Goal: Task Accomplishment & Management: Use online tool/utility

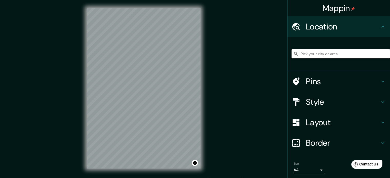
click at [319, 54] on input "Pick your city or area" at bounding box center [341, 53] width 99 height 9
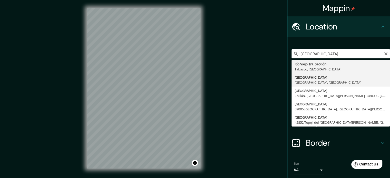
type input "[GEOGRAPHIC_DATA], [GEOGRAPHIC_DATA], [GEOGRAPHIC_DATA]"
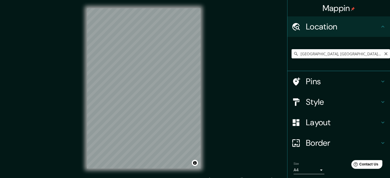
click at [350, 53] on input "[GEOGRAPHIC_DATA], [GEOGRAPHIC_DATA], [GEOGRAPHIC_DATA]" at bounding box center [341, 53] width 99 height 9
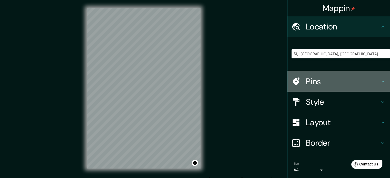
click at [381, 82] on icon at bounding box center [383, 82] width 6 height 6
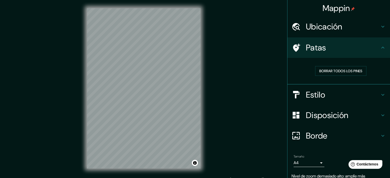
click at [252, 70] on div "Mappin Ubicación [GEOGRAPHIC_DATA], [GEOGRAPHIC_DATA], [GEOGRAPHIC_DATA] Patas …" at bounding box center [195, 92] width 390 height 185
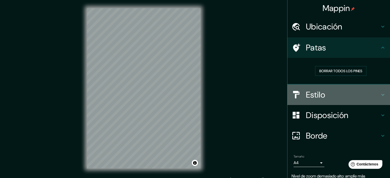
click at [380, 93] on icon at bounding box center [383, 95] width 6 height 6
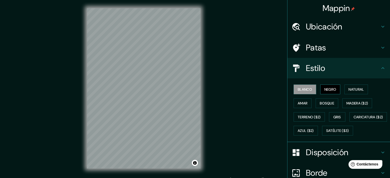
click at [328, 87] on font "Negro" at bounding box center [331, 89] width 12 height 5
click at [349, 89] on font "Natural" at bounding box center [356, 89] width 15 height 5
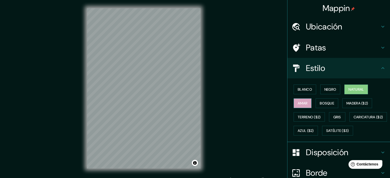
click at [302, 105] on font "Amar" at bounding box center [303, 103] width 10 height 5
click at [321, 101] on font "Bosque" at bounding box center [327, 103] width 14 height 5
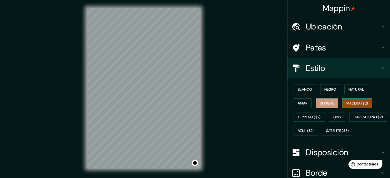
click at [348, 99] on button "Madera ($2)" at bounding box center [358, 104] width 30 height 10
click at [380, 26] on icon at bounding box center [383, 27] width 6 height 6
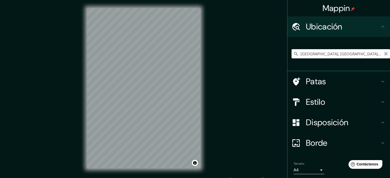
click at [384, 52] on icon "Claro" at bounding box center [386, 54] width 4 height 4
click at [343, 53] on input "Elige tu ciudad o zona" at bounding box center [341, 53] width 99 height 9
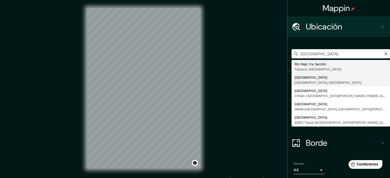
type input "[GEOGRAPHIC_DATA], [GEOGRAPHIC_DATA], [GEOGRAPHIC_DATA]"
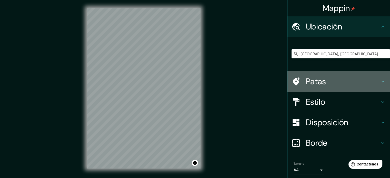
click at [380, 80] on icon at bounding box center [383, 82] width 6 height 6
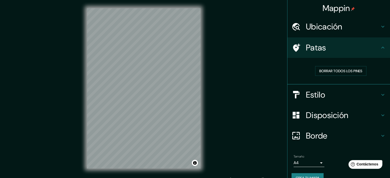
click at [369, 91] on h4 "Estilo" at bounding box center [343, 95] width 74 height 10
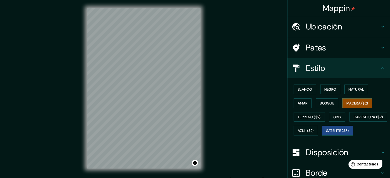
click at [326, 133] on font "Satélite ($3)" at bounding box center [337, 131] width 23 height 5
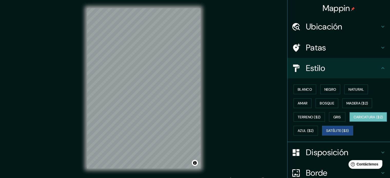
click at [354, 120] on font "Caricatura ($2)" at bounding box center [369, 117] width 30 height 5
click at [314, 129] on font "Azul ($2)" at bounding box center [306, 131] width 16 height 5
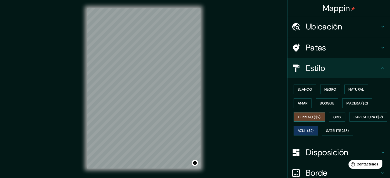
click at [312, 120] on button "Terreno ($2)" at bounding box center [309, 117] width 31 height 10
click at [334, 116] on font "Gris" at bounding box center [338, 117] width 8 height 5
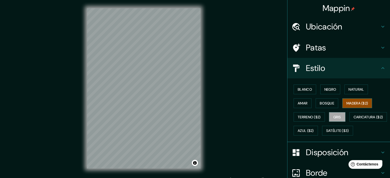
click at [350, 103] on font "Madera ($2)" at bounding box center [358, 103] width 22 height 5
click at [320, 105] on font "Bosque" at bounding box center [327, 103] width 14 height 7
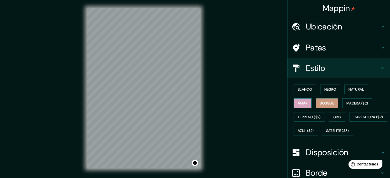
click at [304, 106] on font "Amar" at bounding box center [303, 103] width 10 height 7
click at [301, 92] on font "Blanco" at bounding box center [305, 89] width 14 height 7
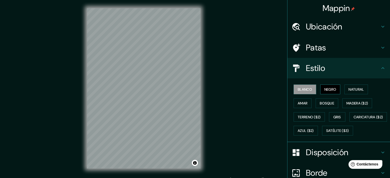
click at [325, 90] on font "Negro" at bounding box center [331, 89] width 12 height 5
click at [351, 87] on font "Natural" at bounding box center [356, 89] width 15 height 5
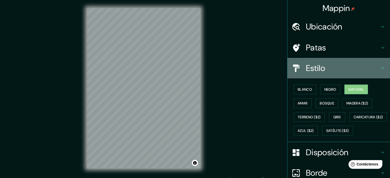
click at [380, 67] on icon at bounding box center [383, 68] width 6 height 6
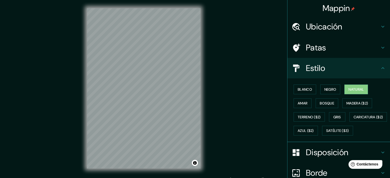
click at [380, 67] on icon at bounding box center [383, 68] width 6 height 6
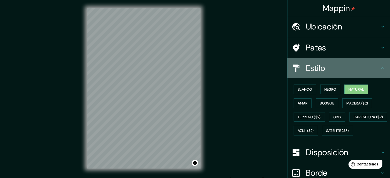
click at [380, 68] on icon at bounding box center [383, 68] width 6 height 6
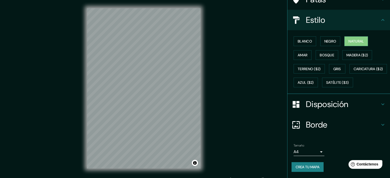
scroll to position [61, 0]
click at [382, 105] on icon at bounding box center [383, 105] width 3 height 2
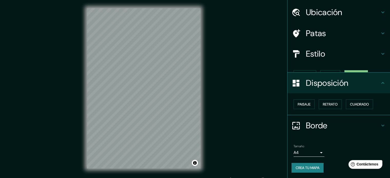
scroll to position [6, 0]
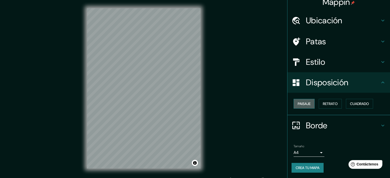
click at [309, 104] on button "Paisaje" at bounding box center [304, 104] width 21 height 10
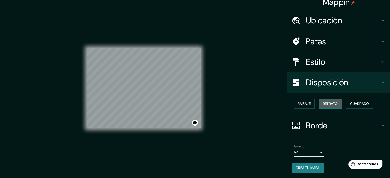
click at [323, 103] on font "Retrato" at bounding box center [330, 104] width 15 height 5
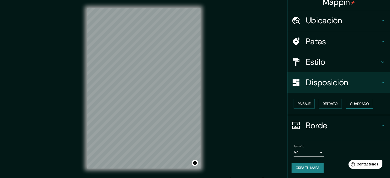
click at [353, 102] on font "Cuadrado" at bounding box center [359, 104] width 19 height 5
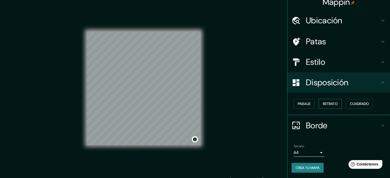
click at [323, 102] on font "Retrato" at bounding box center [330, 104] width 15 height 5
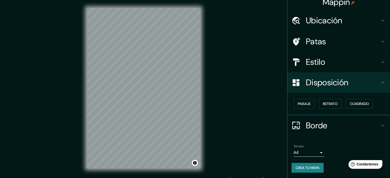
click at [386, 106] on div "Paisaje Retrato Cuadrado" at bounding box center [341, 104] width 99 height 14
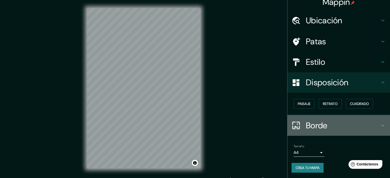
click at [380, 125] on icon at bounding box center [383, 126] width 6 height 6
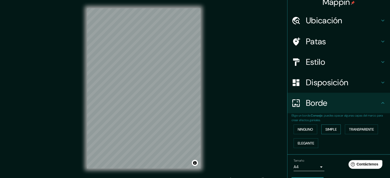
click at [327, 126] on font "Simple" at bounding box center [331, 129] width 11 height 7
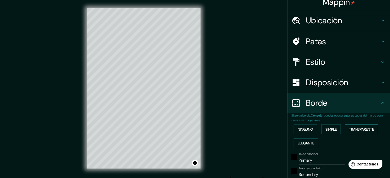
click at [361, 127] on font "Transparente" at bounding box center [361, 129] width 25 height 5
click at [305, 142] on font "Elegante" at bounding box center [306, 143] width 16 height 5
click at [303, 130] on font "Ninguno" at bounding box center [305, 129] width 15 height 5
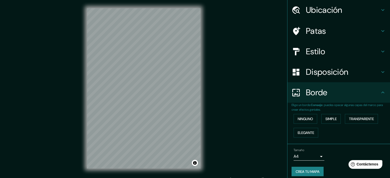
scroll to position [21, 0]
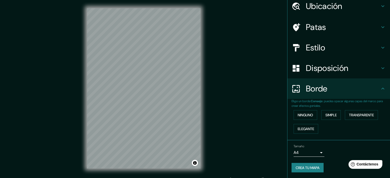
click at [318, 153] on body "Mappin Ubicación [GEOGRAPHIC_DATA], [GEOGRAPHIC_DATA], [GEOGRAPHIC_DATA] Patas …" at bounding box center [195, 89] width 390 height 178
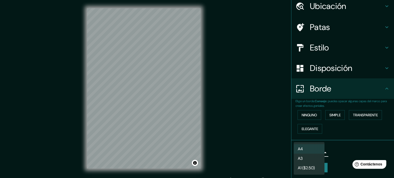
click at [340, 148] on div at bounding box center [197, 89] width 394 height 178
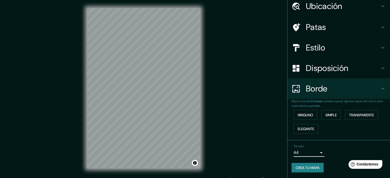
click at [307, 168] on font "Crea tu mapa" at bounding box center [308, 168] width 24 height 5
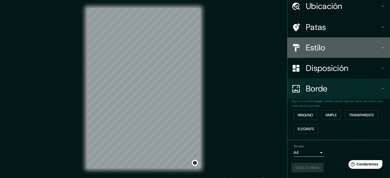
click at [381, 48] on icon at bounding box center [383, 48] width 6 height 6
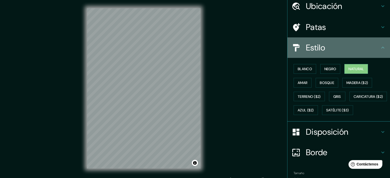
click at [382, 48] on icon at bounding box center [383, 48] width 3 height 2
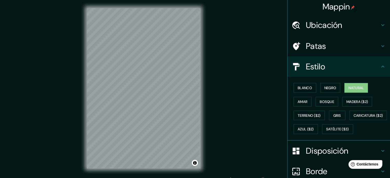
scroll to position [0, 0]
